Goal: Task Accomplishment & Management: Use online tool/utility

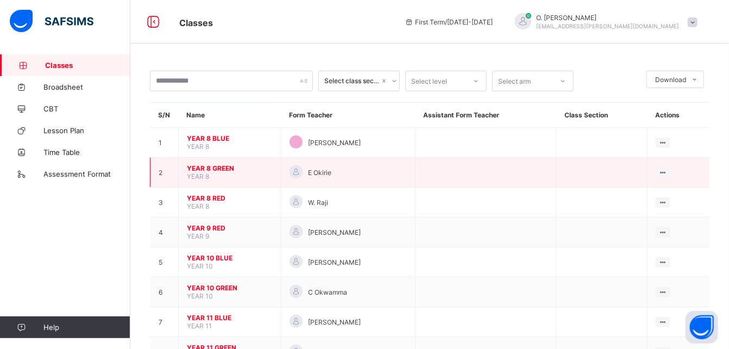
click at [239, 175] on td "YEAR 8 GREEN YEAR 8" at bounding box center [230, 173] width 103 height 30
click at [205, 169] on span "YEAR 8 GREEN" at bounding box center [230, 168] width 86 height 8
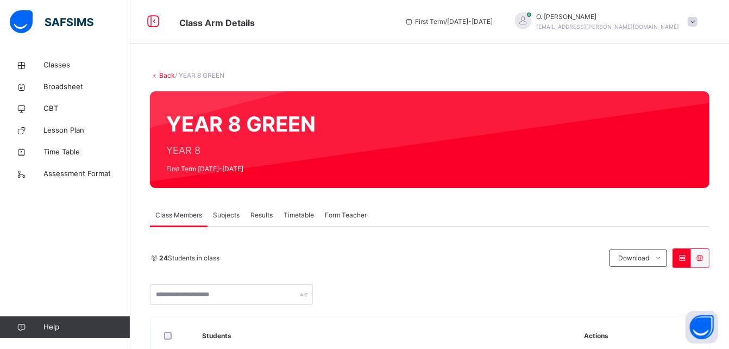
click at [226, 218] on span "Subjects" at bounding box center [226, 215] width 27 height 10
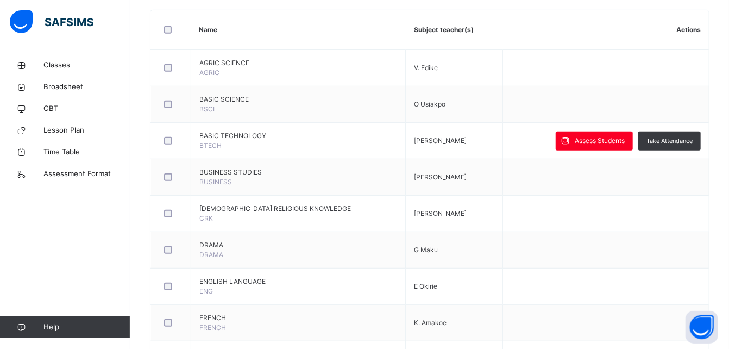
scroll to position [259, 0]
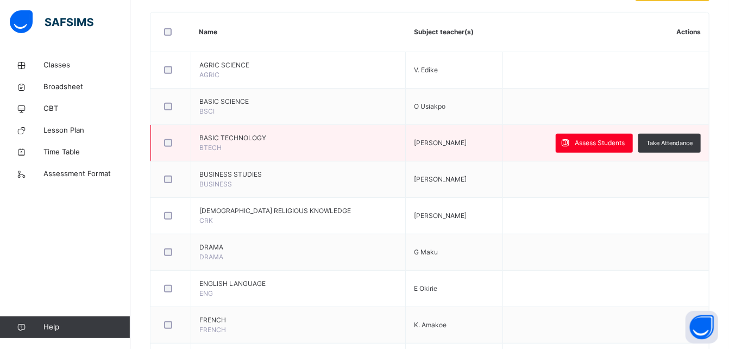
click at [599, 152] on td "Assess Students Take Attendance" at bounding box center [605, 143] width 206 height 36
click at [593, 142] on span "Assess Students" at bounding box center [600, 143] width 50 height 10
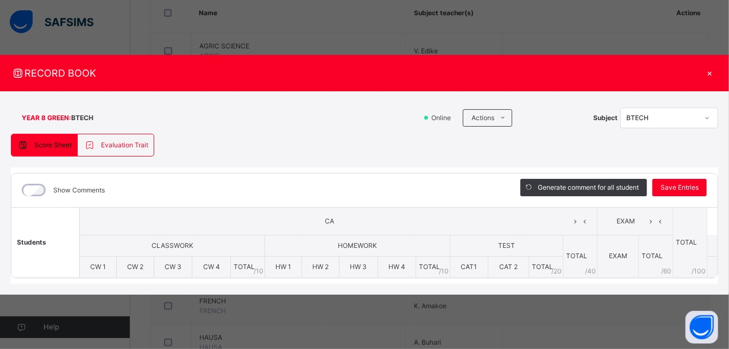
scroll to position [278, 0]
click at [708, 77] on div "×" at bounding box center [710, 73] width 16 height 15
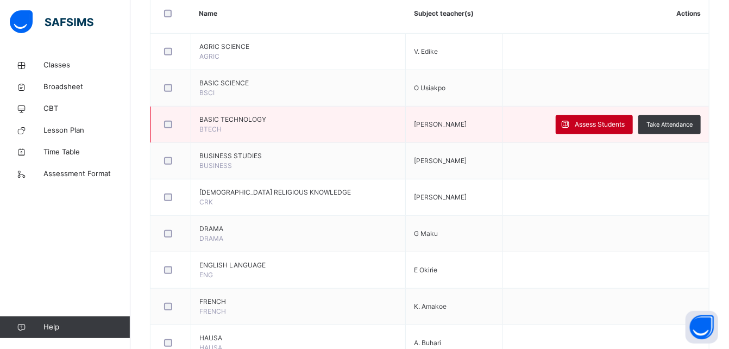
click at [599, 125] on span "Assess Students" at bounding box center [600, 124] width 50 height 10
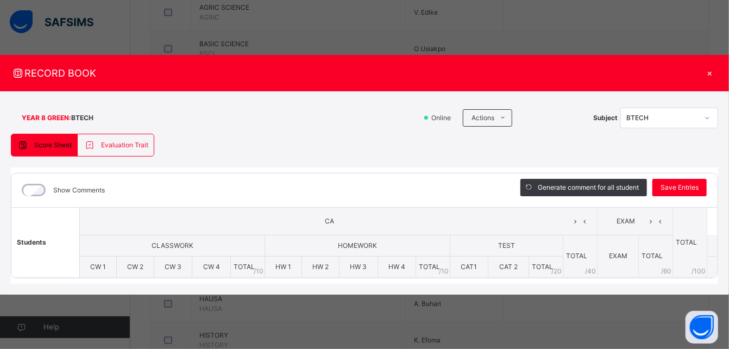
scroll to position [316, 0]
click at [708, 72] on div "×" at bounding box center [710, 73] width 16 height 15
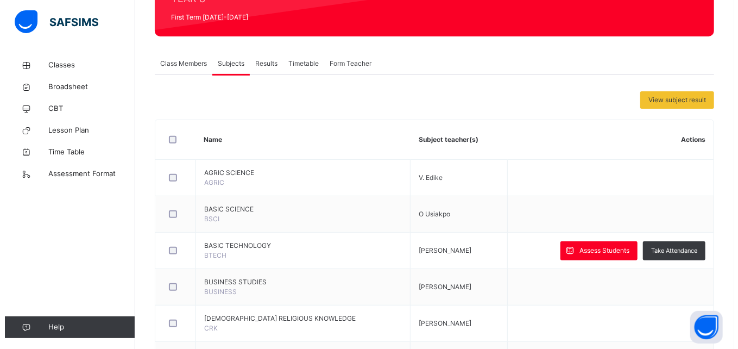
scroll to position [0, 0]
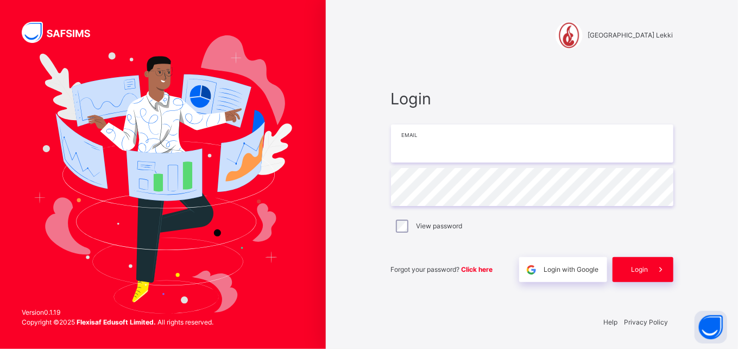
type input "**********"
